Goal: Information Seeking & Learning: Learn about a topic

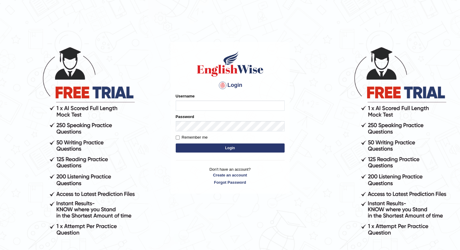
type input "santoshdarvandar"
click at [195, 147] on button "Login" at bounding box center [230, 147] width 109 height 9
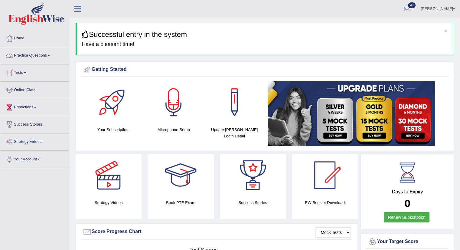
click at [46, 60] on link "Practice Questions" at bounding box center [34, 54] width 69 height 15
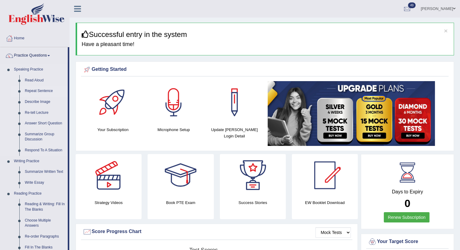
click at [39, 89] on link "Repeat Sentence" at bounding box center [45, 90] width 46 height 11
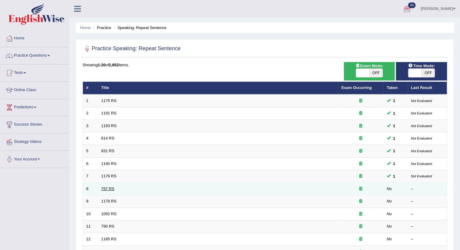
click at [108, 187] on link "797 RS" at bounding box center [107, 188] width 13 height 5
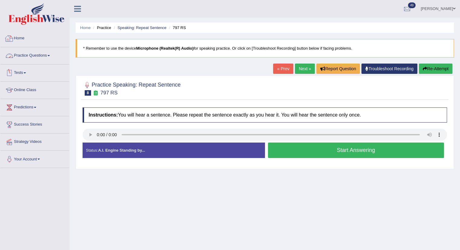
click at [24, 40] on link "Home" at bounding box center [34, 37] width 69 height 15
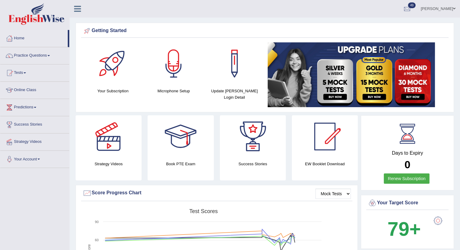
click at [414, 176] on link "Renew Subscription" at bounding box center [406, 178] width 46 height 10
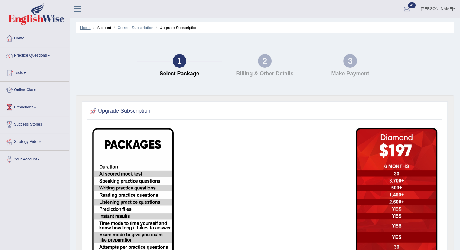
click at [81, 26] on link "Home" at bounding box center [85, 27] width 11 height 5
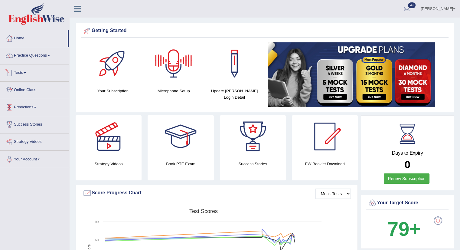
click at [26, 73] on span at bounding box center [25, 72] width 2 height 1
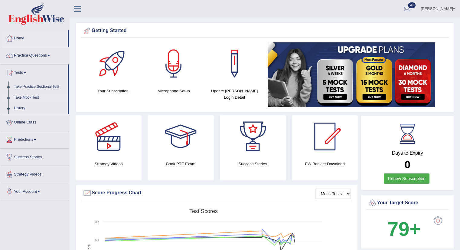
click at [30, 98] on link "Take Mock Test" at bounding box center [39, 97] width 56 height 11
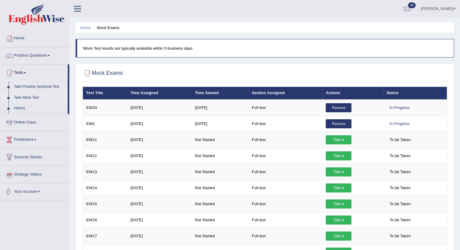
click at [31, 186] on link "Your Account" at bounding box center [34, 190] width 69 height 15
